Goal: Find contact information: Obtain details needed to contact an individual or organization

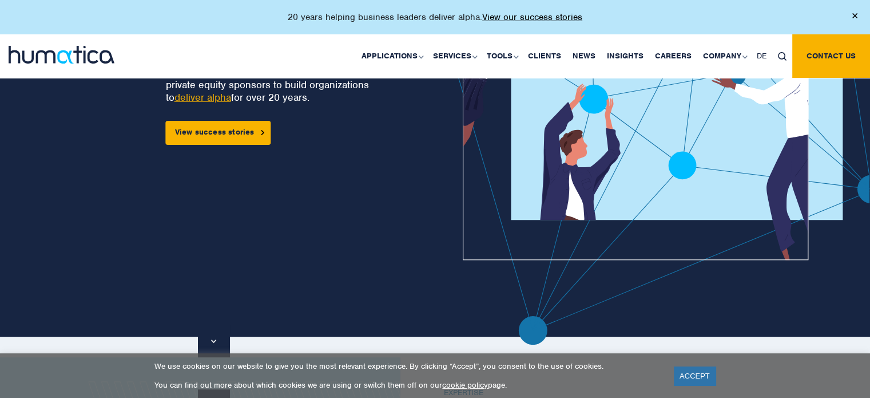
scroll to position [163, 0]
click at [208, 93] on link "deliver alpha" at bounding box center [203, 97] width 57 height 13
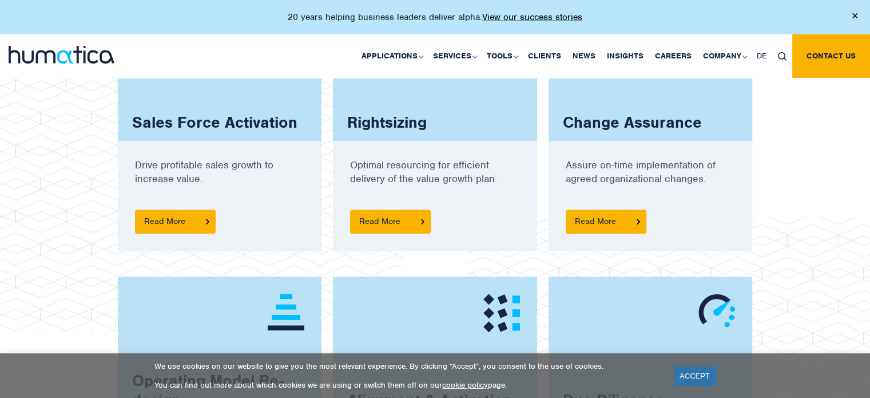
scroll to position [856, 0]
drag, startPoint x: 252, startPoint y: 175, endPoint x: 73, endPoint y: 177, distance: 178.6
click at [73, 177] on img at bounding box center [201, 162] width 403 height 336
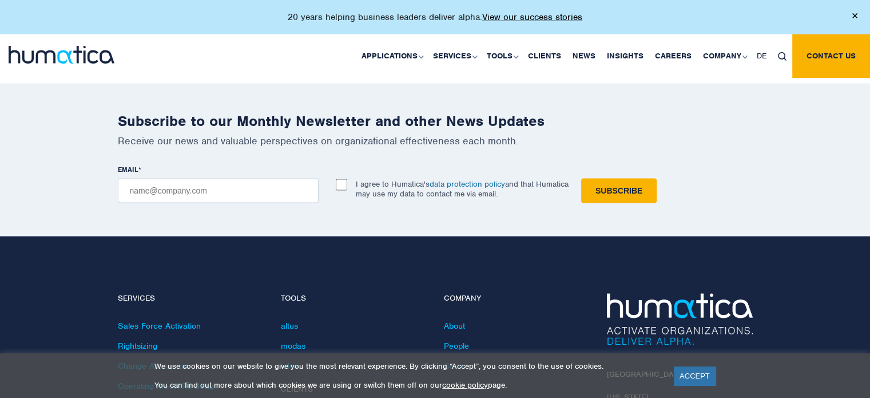
scroll to position [2241, 0]
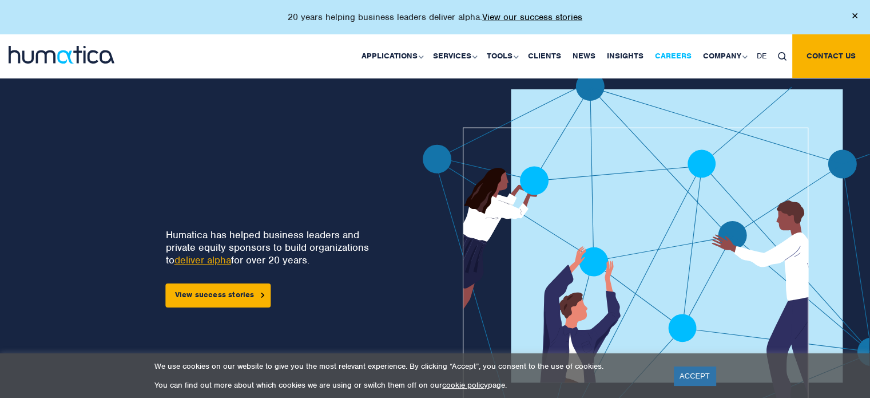
click at [671, 50] on link "Careers" at bounding box center [673, 55] width 48 height 43
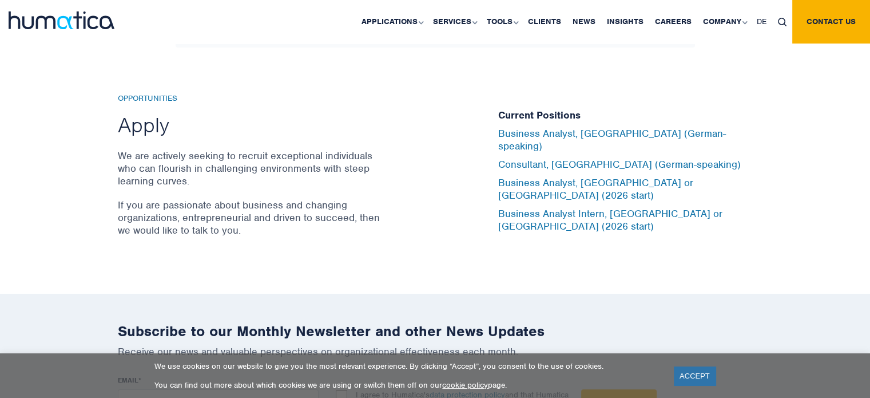
scroll to position [3787, 0]
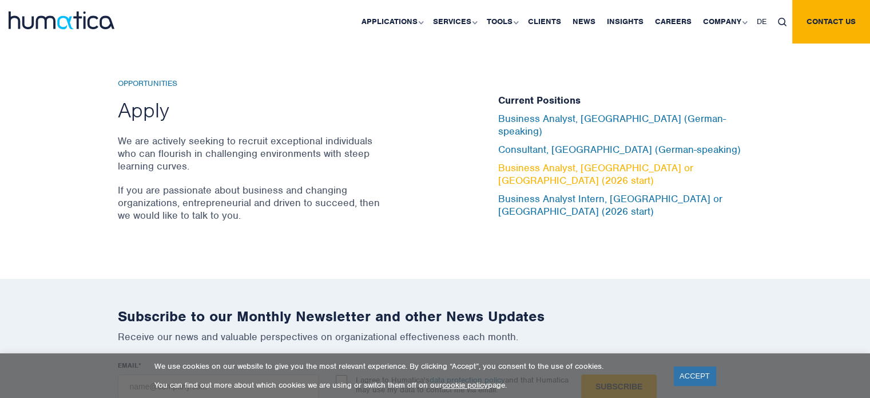
click at [629, 164] on link "Business Analyst, London or Munich (2026 start)" at bounding box center [595, 173] width 195 height 25
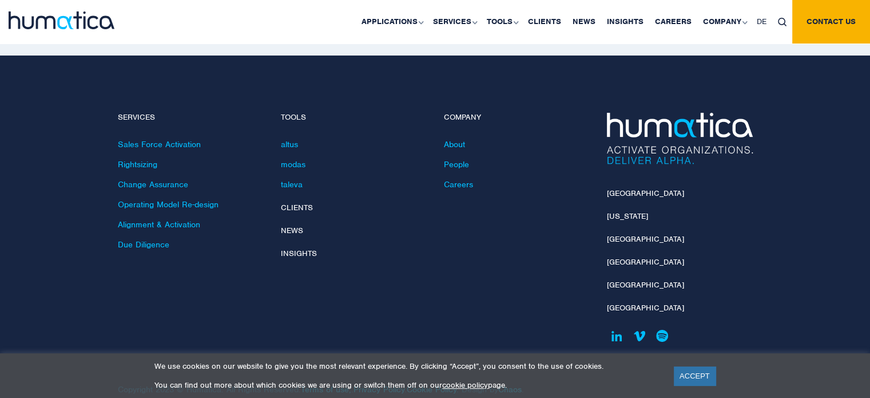
scroll to position [4176, 0]
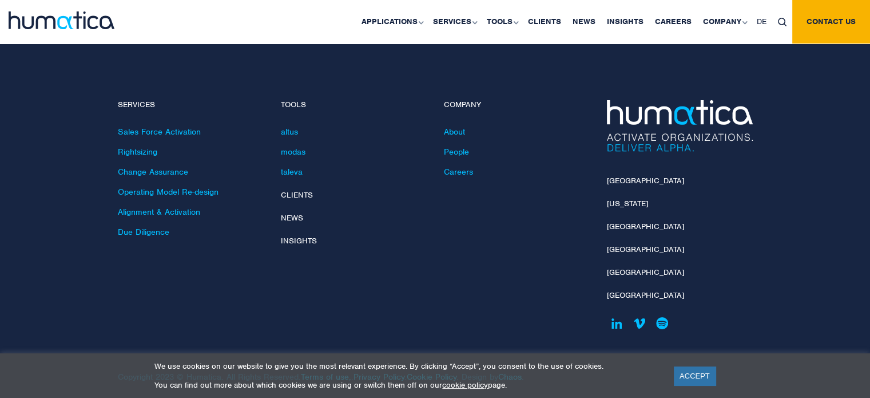
click at [618, 177] on li "[GEOGRAPHIC_DATA]" at bounding box center [680, 187] width 146 height 23
click at [618, 176] on li "[GEOGRAPHIC_DATA]" at bounding box center [680, 187] width 146 height 23
click at [610, 176] on link "[GEOGRAPHIC_DATA]" at bounding box center [645, 181] width 77 height 10
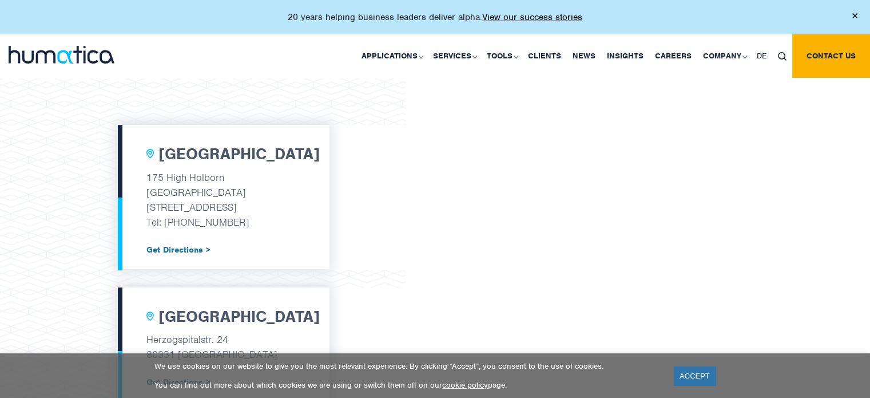
scroll to position [373, 0]
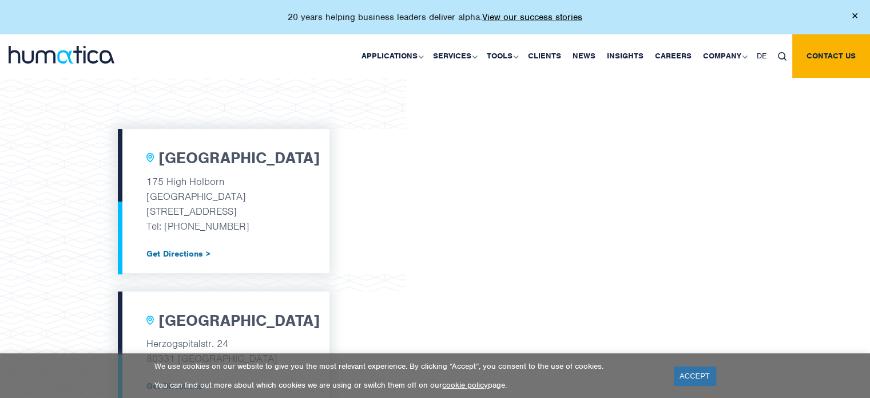
click at [204, 157] on h2 "[GEOGRAPHIC_DATA]" at bounding box center [239, 158] width 161 height 19
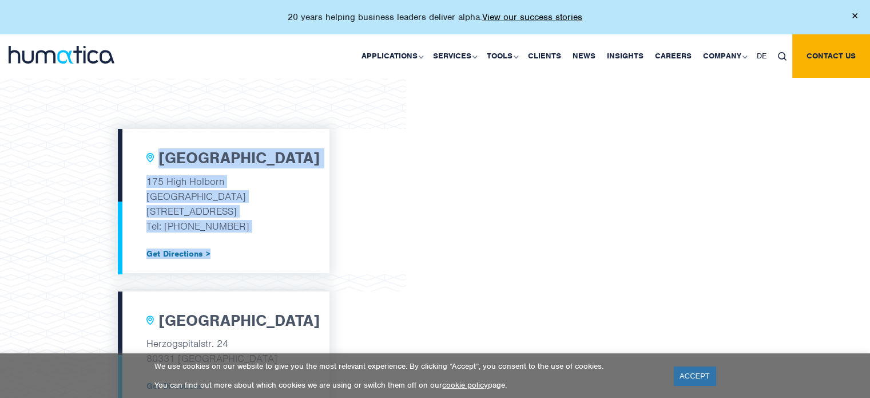
drag, startPoint x: 144, startPoint y: 156, endPoint x: 275, endPoint y: 235, distance: 152.7
click at [275, 235] on div "London 175 High Holborn Tottenham Court Road London, WC1V 7AA Tel: +44 (0) 7480…" at bounding box center [224, 201] width 212 height 144
click at [275, 235] on p "Get Directions >" at bounding box center [223, 246] width 154 height 26
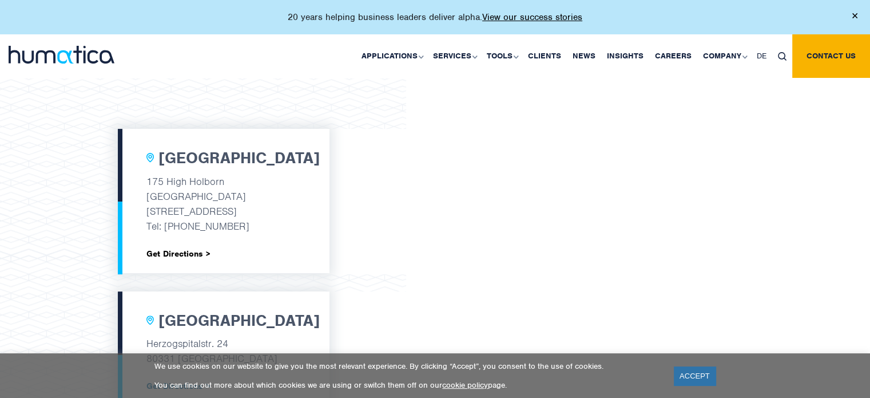
click at [188, 257] on link "Get Directions >" at bounding box center [223, 253] width 154 height 9
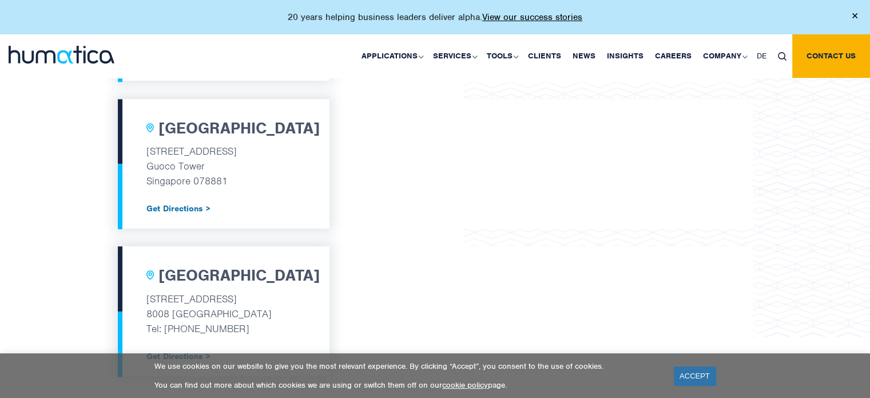
scroll to position [1013, 0]
